Goal: Task Accomplishment & Management: Use online tool/utility

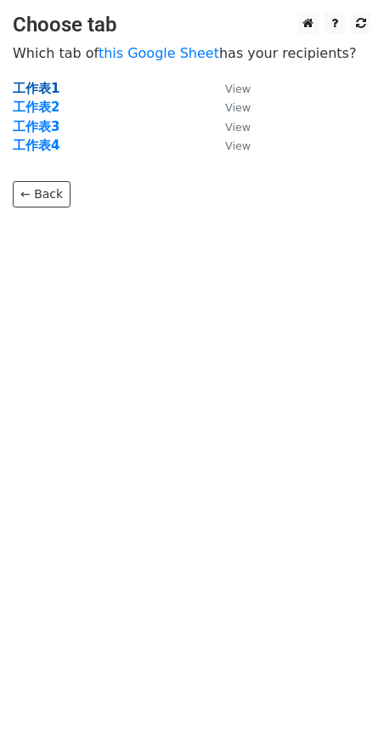
click at [48, 83] on strong "工作表1" at bounding box center [36, 88] width 47 height 15
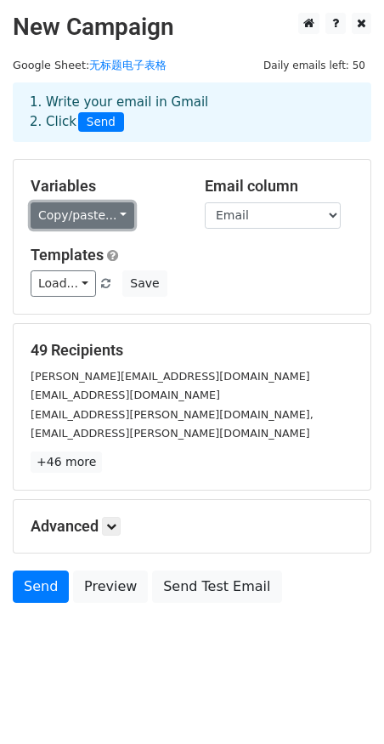
click at [87, 223] on link "Copy/paste..." at bounding box center [83, 215] width 104 height 26
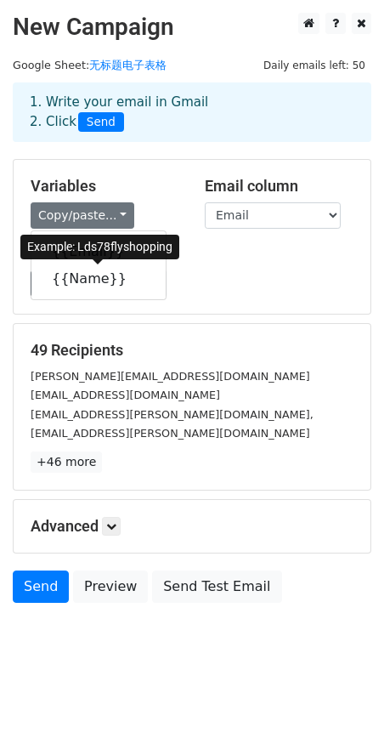
click at [76, 292] on div "{{Email}} {{Name}}" at bounding box center [99, 265] width 136 height 70
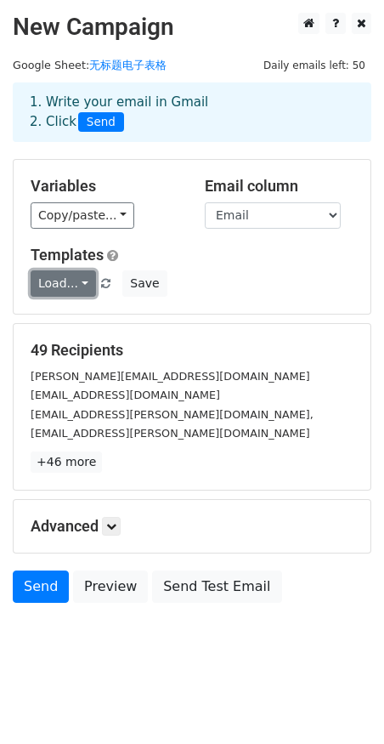
click at [78, 282] on link "Load..." at bounding box center [63, 283] width 65 height 26
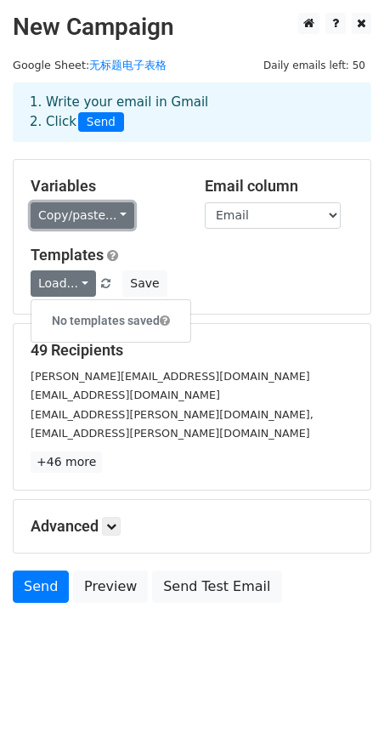
click at [92, 207] on link "Copy/paste..." at bounding box center [83, 215] width 104 height 26
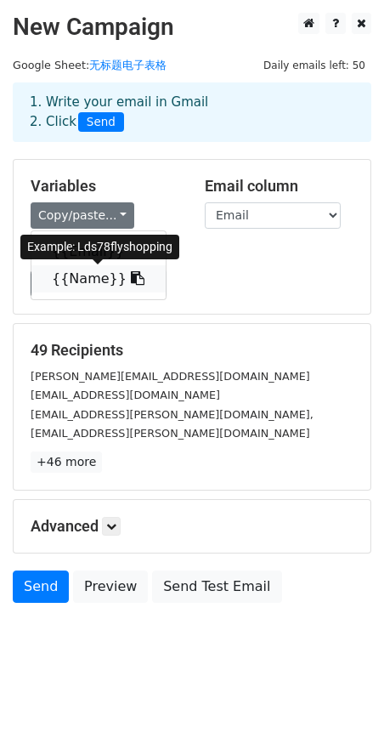
click at [66, 278] on link "{{Name}}" at bounding box center [98, 278] width 134 height 27
